Goal: Transaction & Acquisition: Purchase product/service

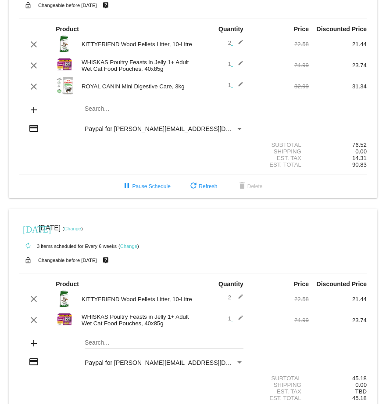
scroll to position [86, 0]
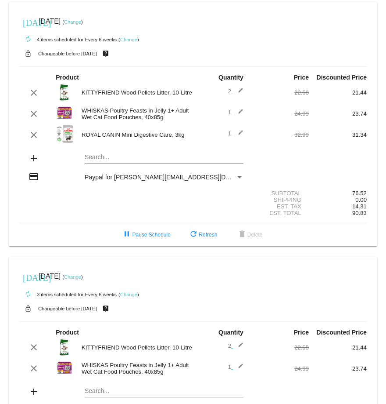
click at [31, 157] on mat-icon "add" at bounding box center [34, 158] width 11 height 11
click at [86, 153] on div "Search..." at bounding box center [164, 154] width 159 height 17
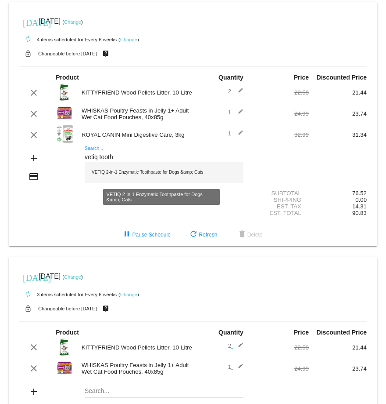
type input "vetiq tooth"
click at [137, 173] on div "VETIQ 2-in-1 Enzymatic Toothpaste for Dogs &amp; Cats" at bounding box center [164, 172] width 159 height 21
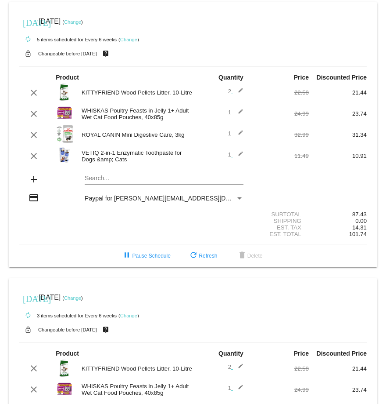
click at [65, 240] on section "Subtotal 87.43 Shipping 0.00 Est. Tax 14.31 Est. Total 101.74" at bounding box center [193, 224] width 348 height 40
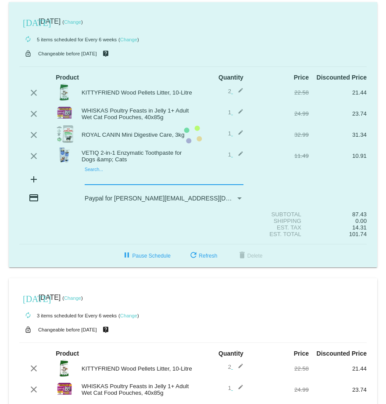
click at [96, 176] on mat-card "today Oct 2 2025 ( Change ) autorenew 5 items scheduled for Every 6 weeks ( Cha…" at bounding box center [193, 134] width 369 height 265
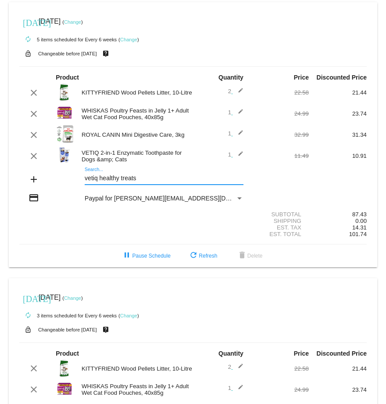
drag, startPoint x: 147, startPoint y: 178, endPoint x: 121, endPoint y: 175, distance: 26.1
click at [121, 175] on input "vetiq healthy treats" at bounding box center [164, 178] width 159 height 7
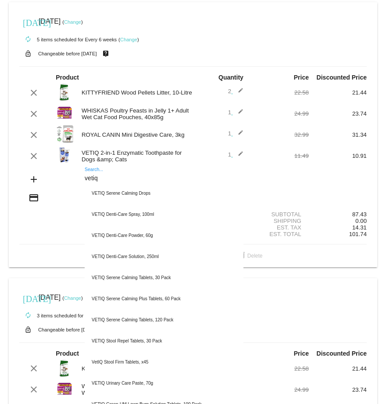
type input "vetiq"
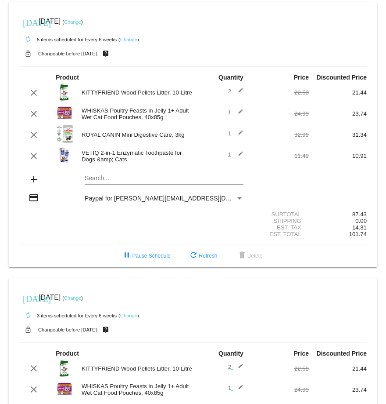
click at [31, 179] on mat-icon "add" at bounding box center [34, 179] width 11 height 11
click at [33, 178] on mat-icon "add" at bounding box center [34, 179] width 11 height 11
click at [94, 176] on mat-card "today Oct 2 2025 ( Change ) autorenew 5 items scheduled for Every 6 weeks ( Cha…" at bounding box center [193, 134] width 369 height 265
type input "v"
type input "h"
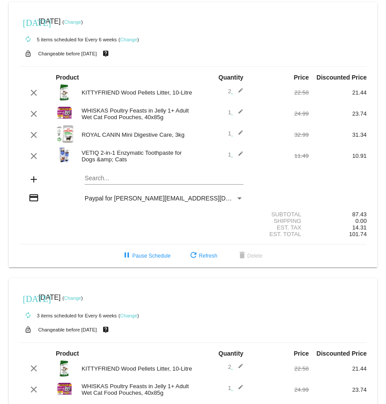
click at [96, 179] on mat-card "[DATE] [DATE] ( Change ) autorenew 5 items scheduled for Every 6 weeks ( Change…" at bounding box center [193, 134] width 369 height 265
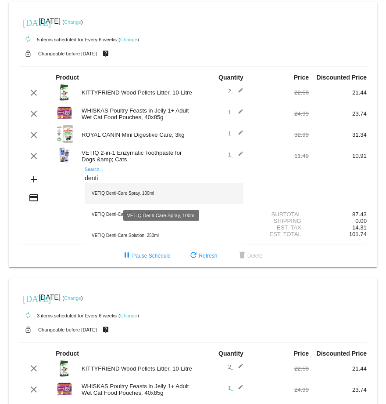
type input "denti"
click at [101, 191] on div "VETIQ Denti-Care Spray, 100ml" at bounding box center [164, 193] width 159 height 21
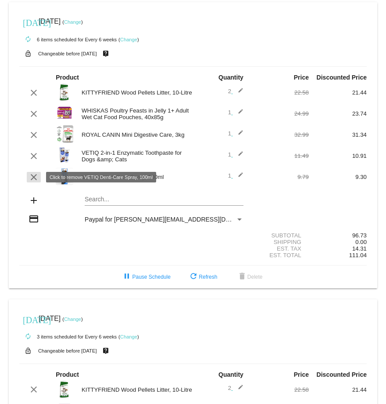
click at [32, 175] on mat-icon "clear" at bounding box center [34, 177] width 11 height 11
